Goal: Register for event/course

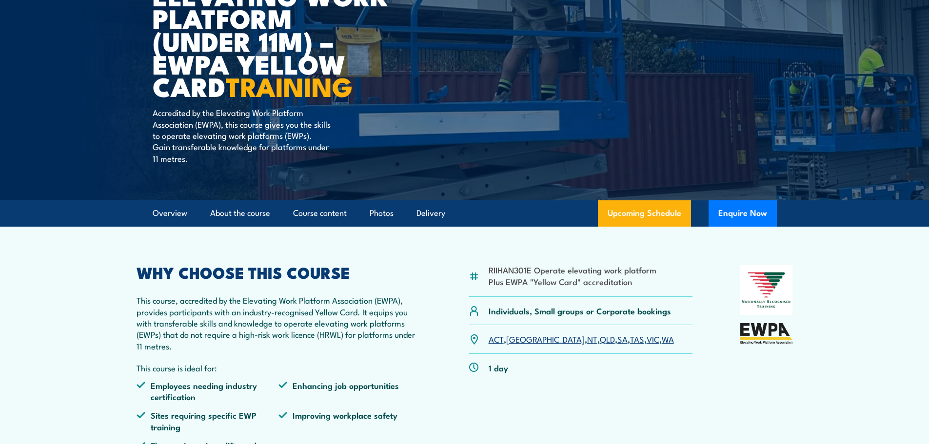
scroll to position [195, 0]
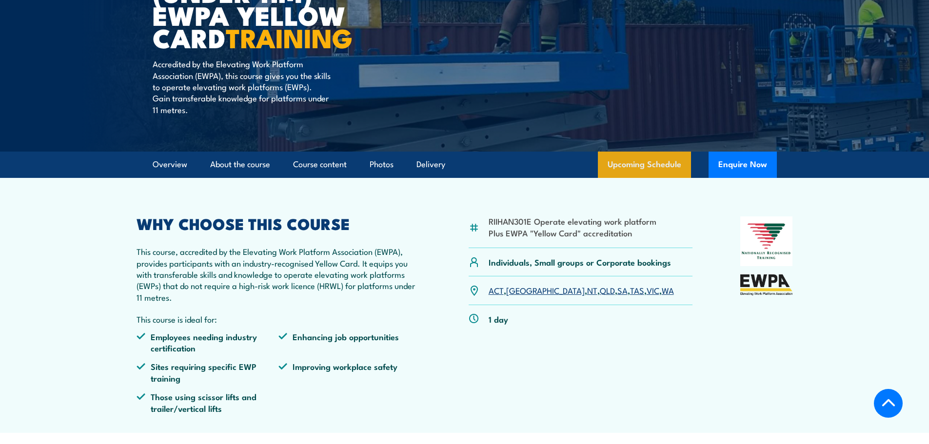
click at [634, 166] on link "Upcoming Schedule" at bounding box center [644, 165] width 93 height 26
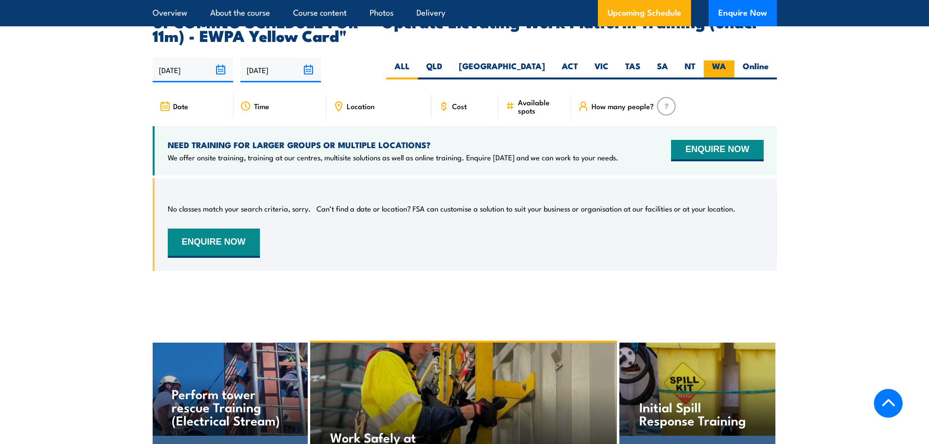
click at [713, 60] on label "WA" at bounding box center [719, 69] width 31 height 19
click at [726, 60] on input "WA" at bounding box center [729, 63] width 6 height 6
radio input "true"
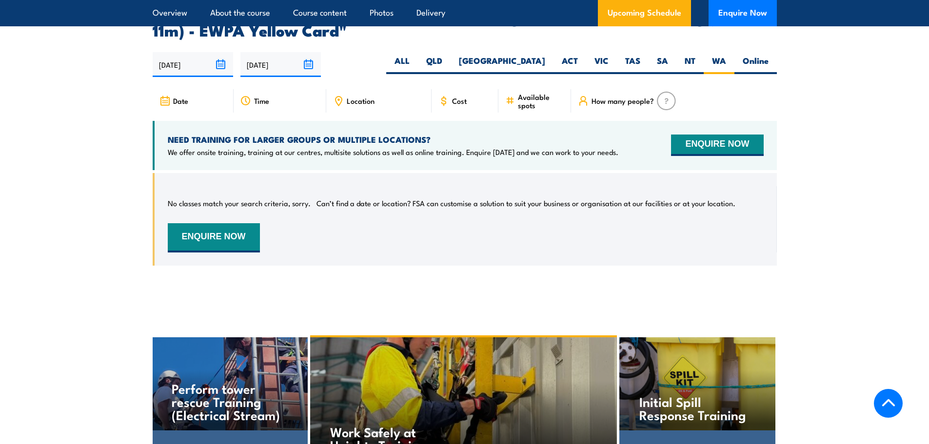
scroll to position [195, 0]
